Goal: Transaction & Acquisition: Purchase product/service

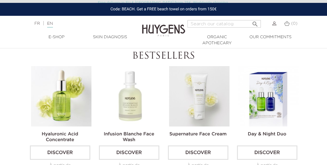
scroll to position [152, 0]
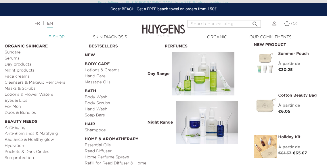
click at [58, 37] on link "  E-Shop" at bounding box center [57, 37] width 54 height 6
click at [19, 56] on link "Serums" at bounding box center [43, 59] width 76 height 6
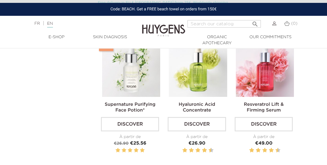
scroll to position [293, 0]
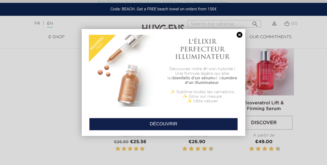
click at [239, 35] on link at bounding box center [240, 35] width 8 height 6
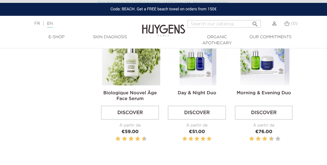
scroll to position [447, 0]
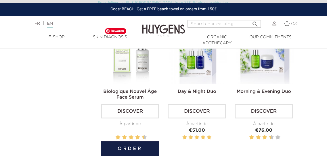
click at [132, 68] on img at bounding box center [131, 55] width 58 height 58
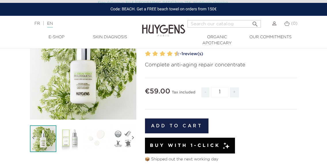
scroll to position [63, 0]
